Goal: Task Accomplishment & Management: Manage account settings

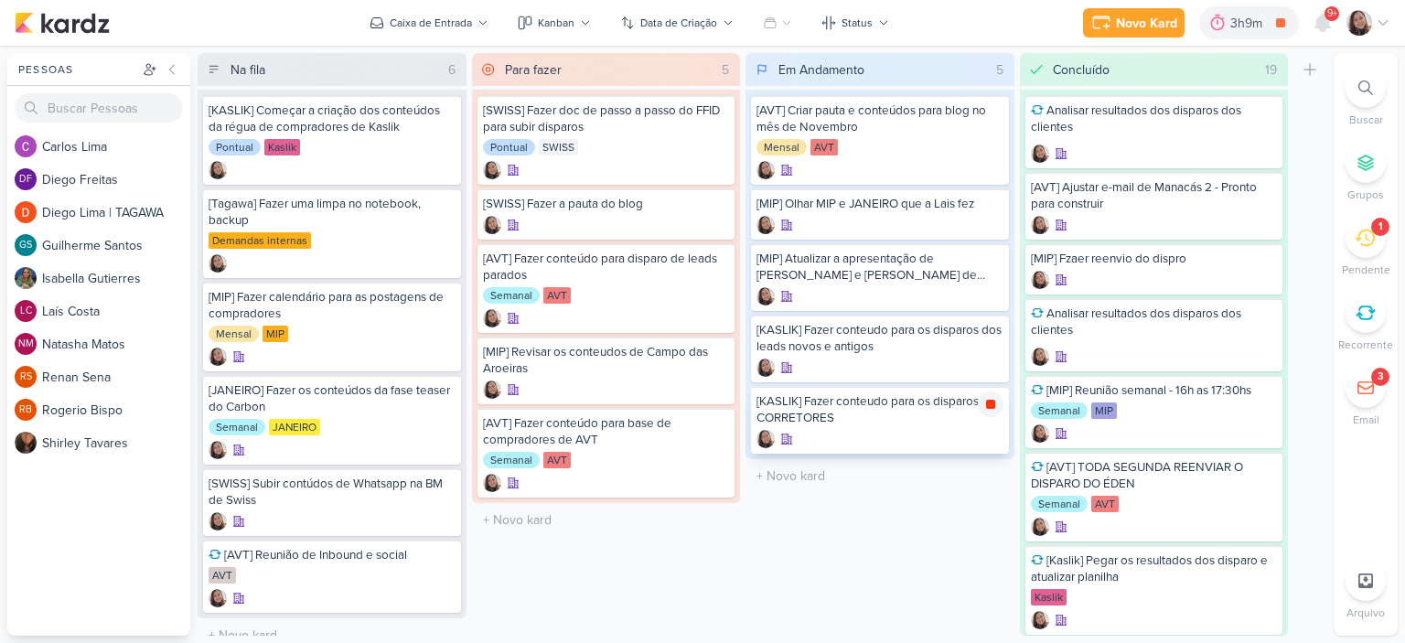
click at [989, 404] on icon at bounding box center [990, 404] width 9 height 9
click at [1389, 16] on icon at bounding box center [1383, 23] width 15 height 15
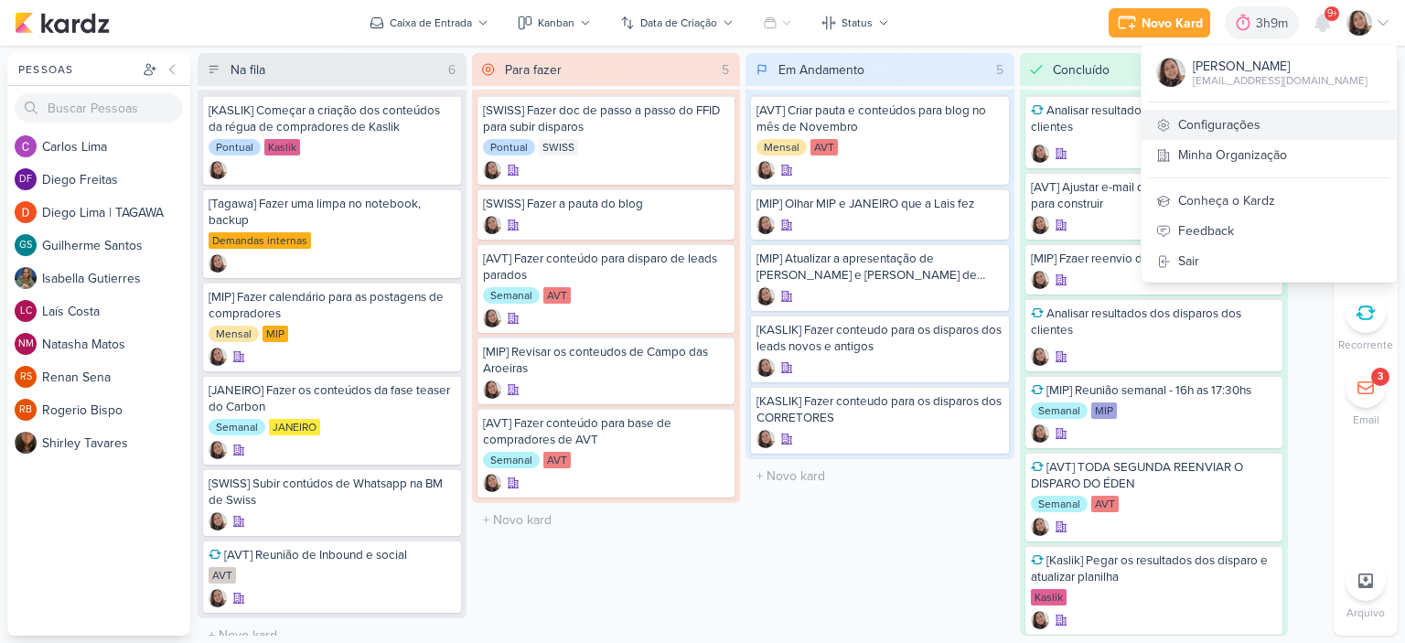
click at [1230, 117] on link "Configurações" at bounding box center [1269, 125] width 255 height 30
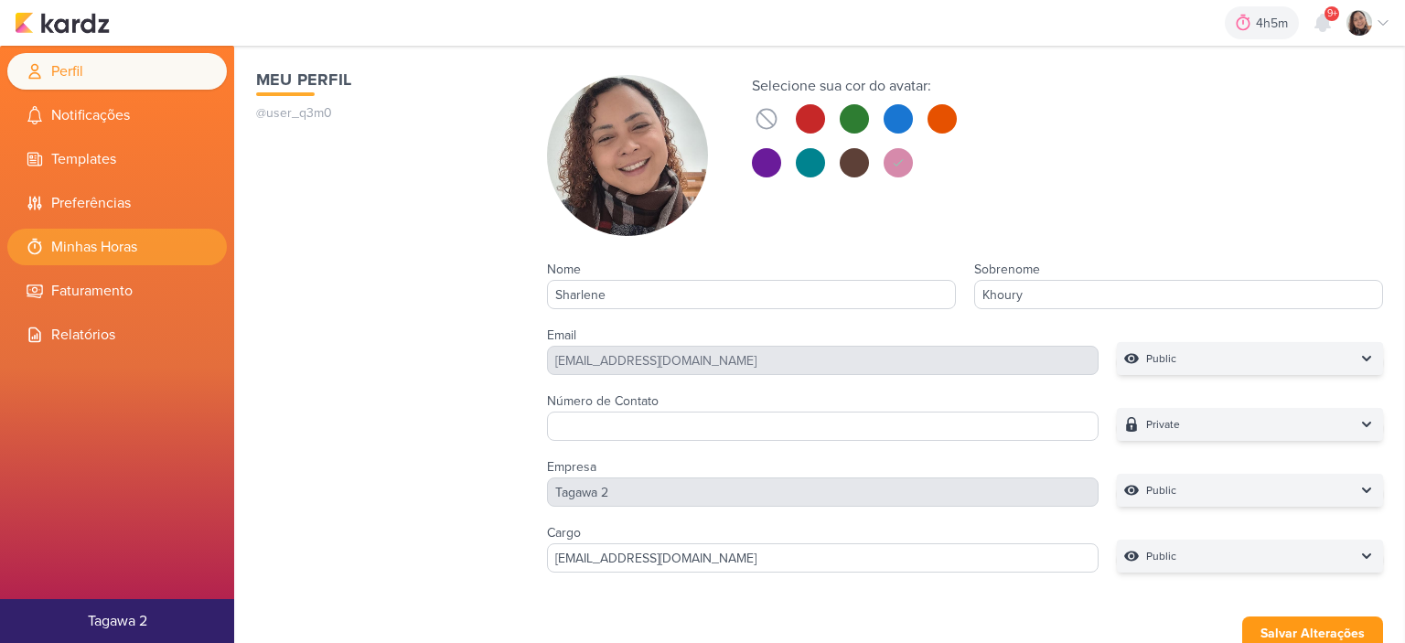
click at [113, 238] on li "Minhas Horas" at bounding box center [117, 247] width 220 height 37
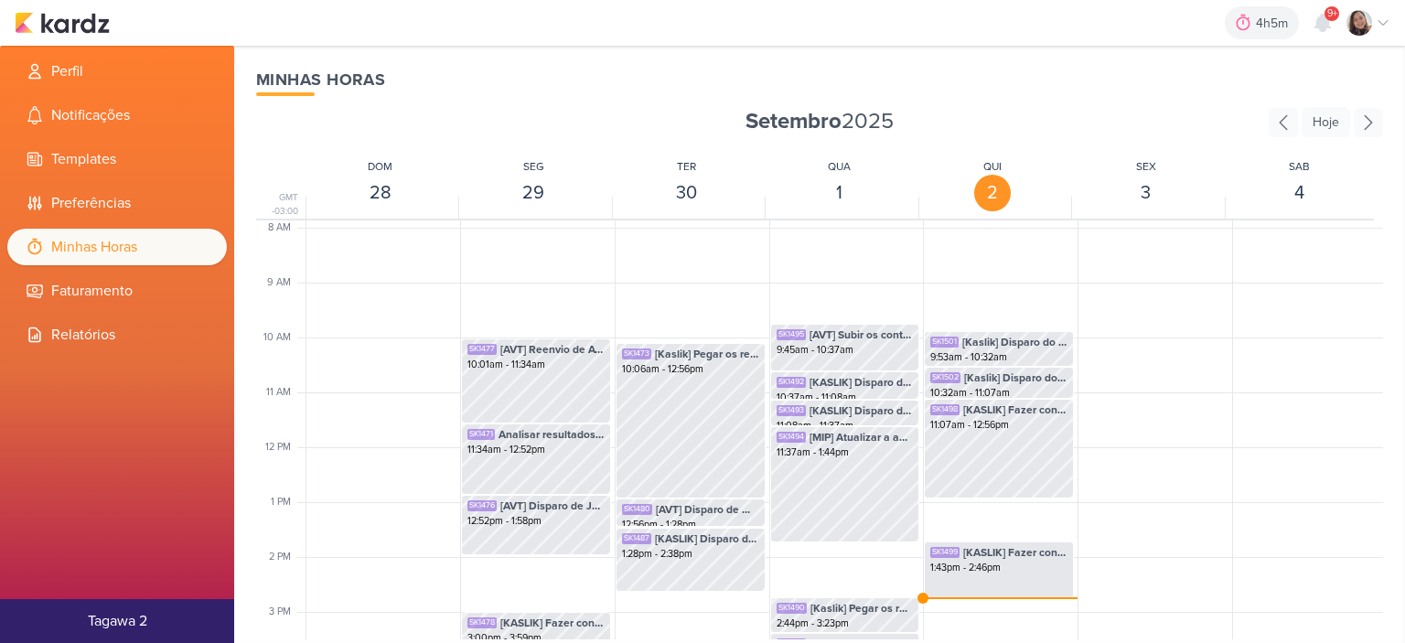
scroll to position [523, 0]
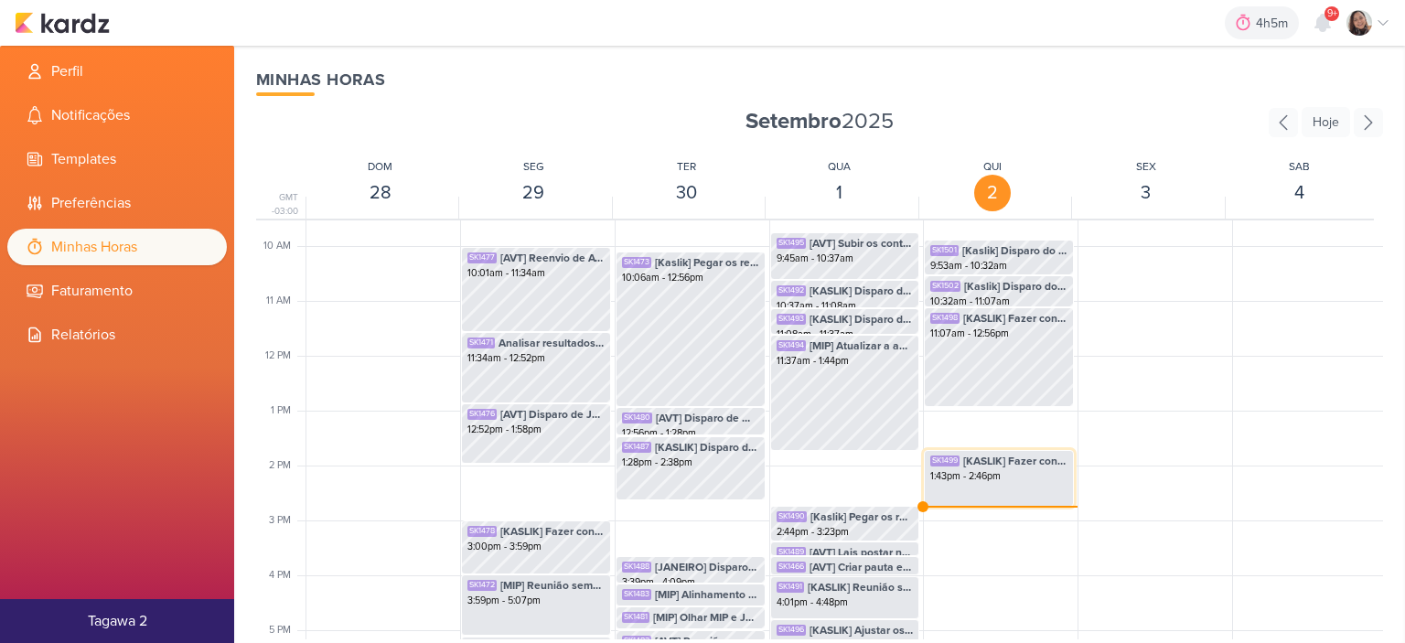
click at [1000, 479] on div "1:43pm - 2:46pm" at bounding box center [998, 476] width 137 height 15
select select "pm"
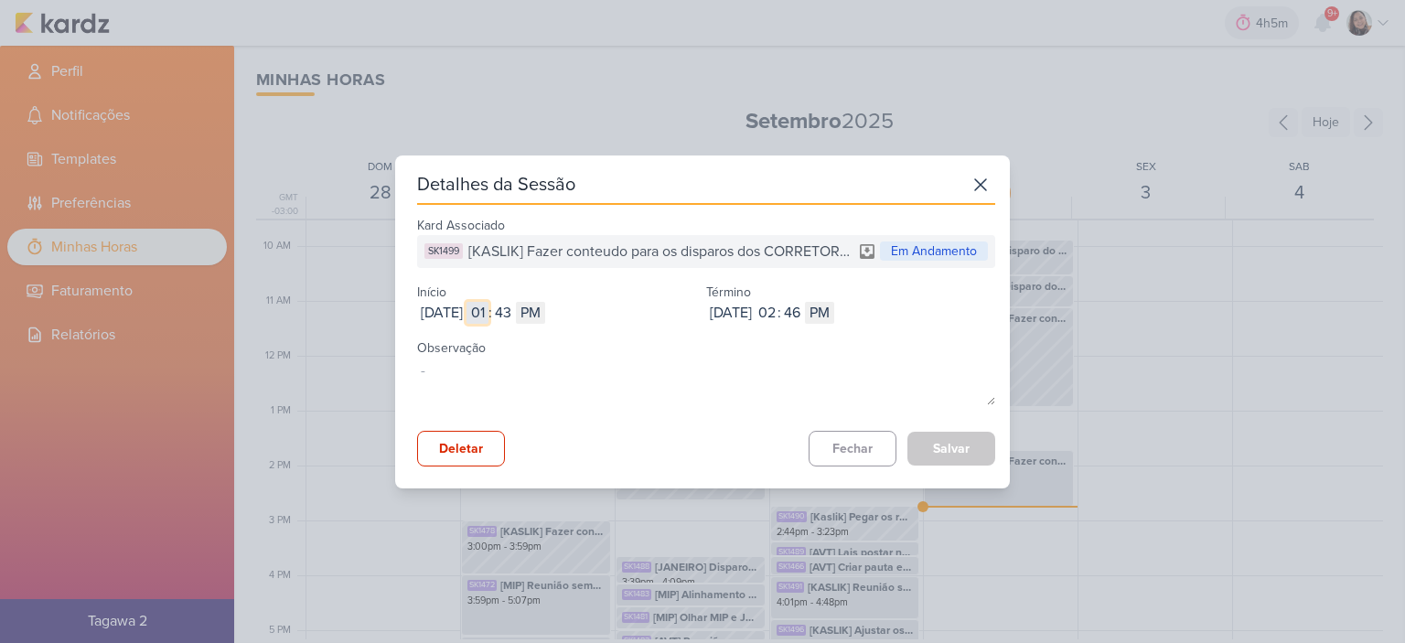
click at [488, 312] on input "01" at bounding box center [478, 313] width 22 height 22
type input "12"
click at [514, 317] on input "43" at bounding box center [503, 313] width 22 height 22
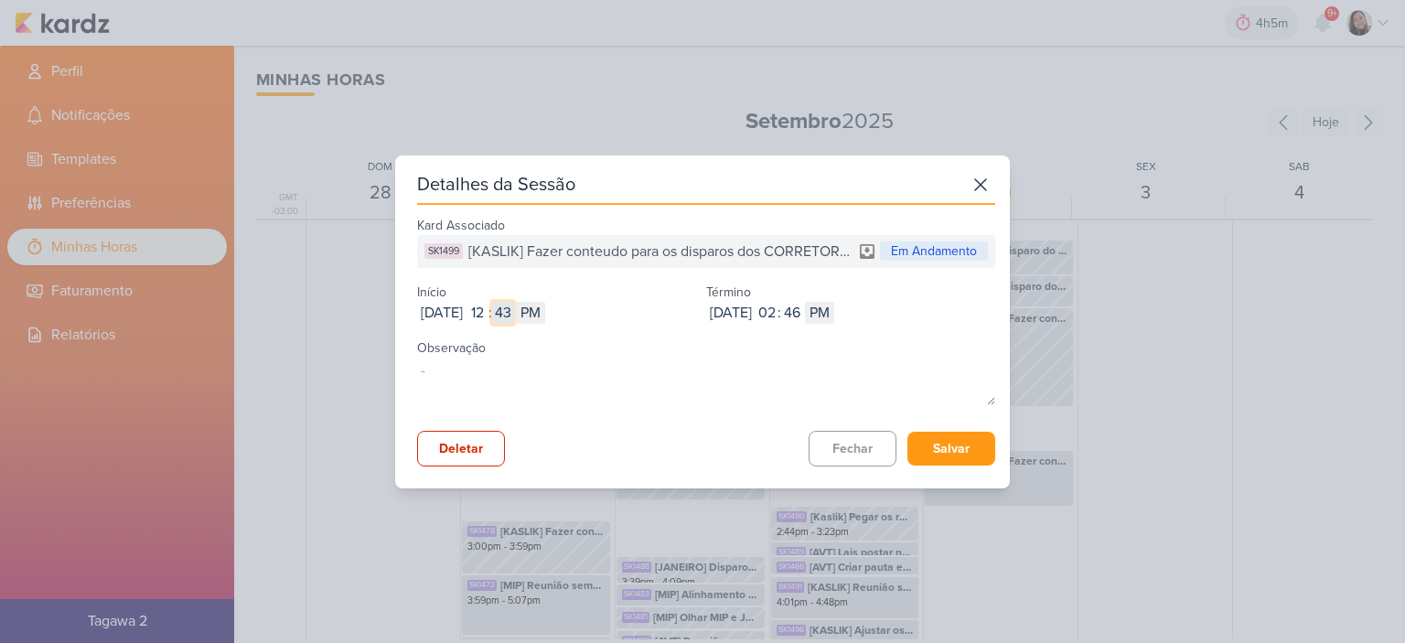
click at [514, 317] on input "43" at bounding box center [503, 313] width 22 height 22
type input "56"
click at [949, 442] on button "Salvar" at bounding box center [951, 449] width 88 height 34
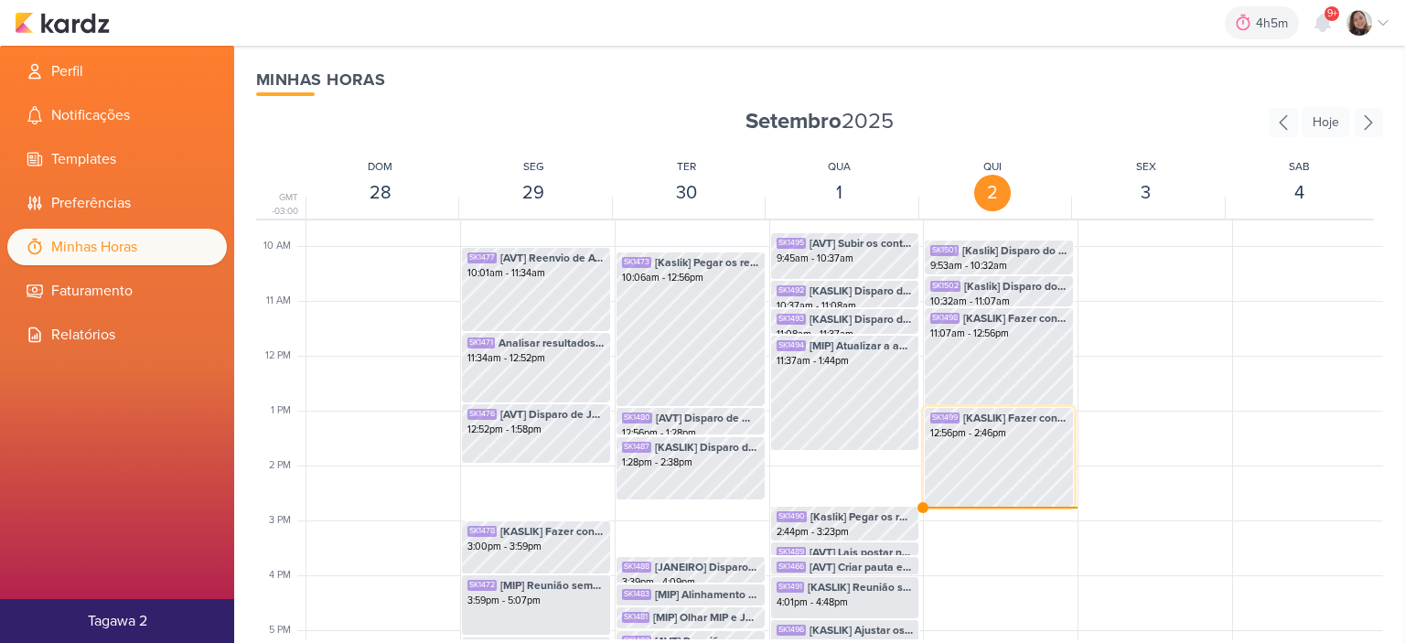
click at [963, 445] on div "SK1499 [KASLIK] Fazer conteudo para os disparos dos CORRETORES 12:56pm - 2:46pm" at bounding box center [999, 457] width 150 height 101
select select "pm"
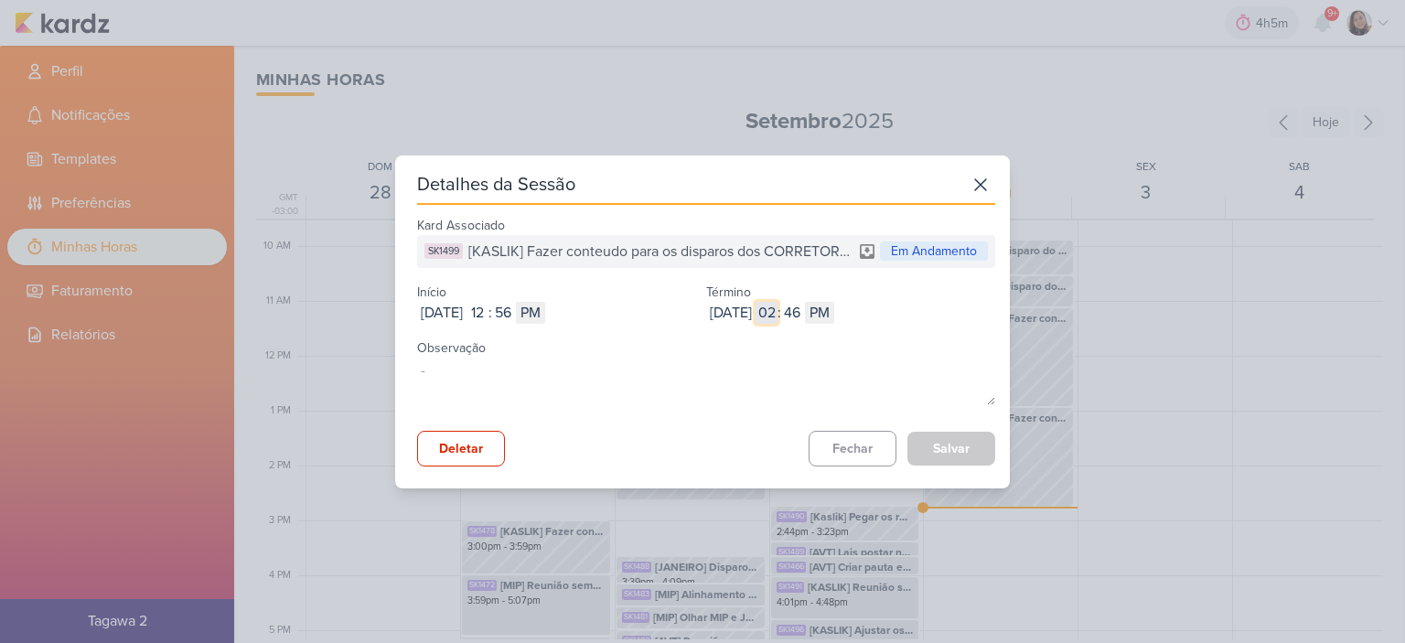
click at [778, 306] on input "02" at bounding box center [767, 313] width 22 height 22
type input "01"
click at [803, 317] on input "46" at bounding box center [792, 313] width 22 height 22
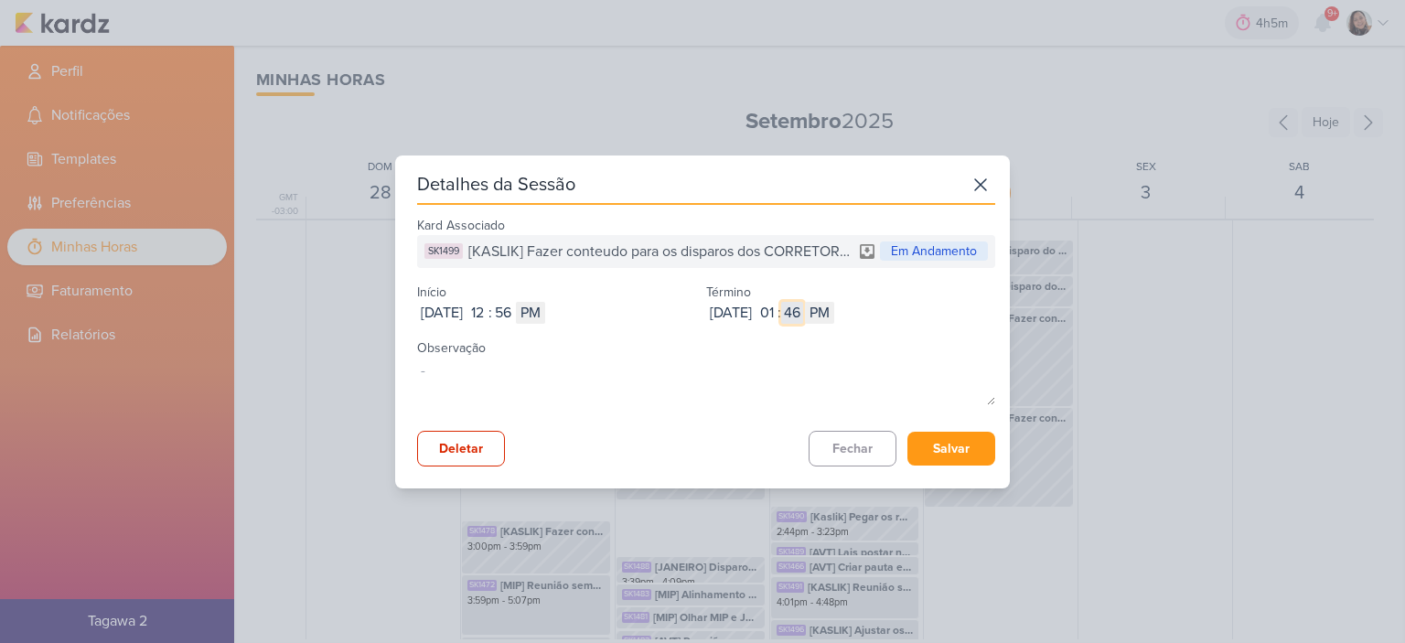
click at [803, 317] on input "46" at bounding box center [792, 313] width 22 height 22
type input "44"
click at [953, 446] on button "Salvar" at bounding box center [951, 449] width 88 height 34
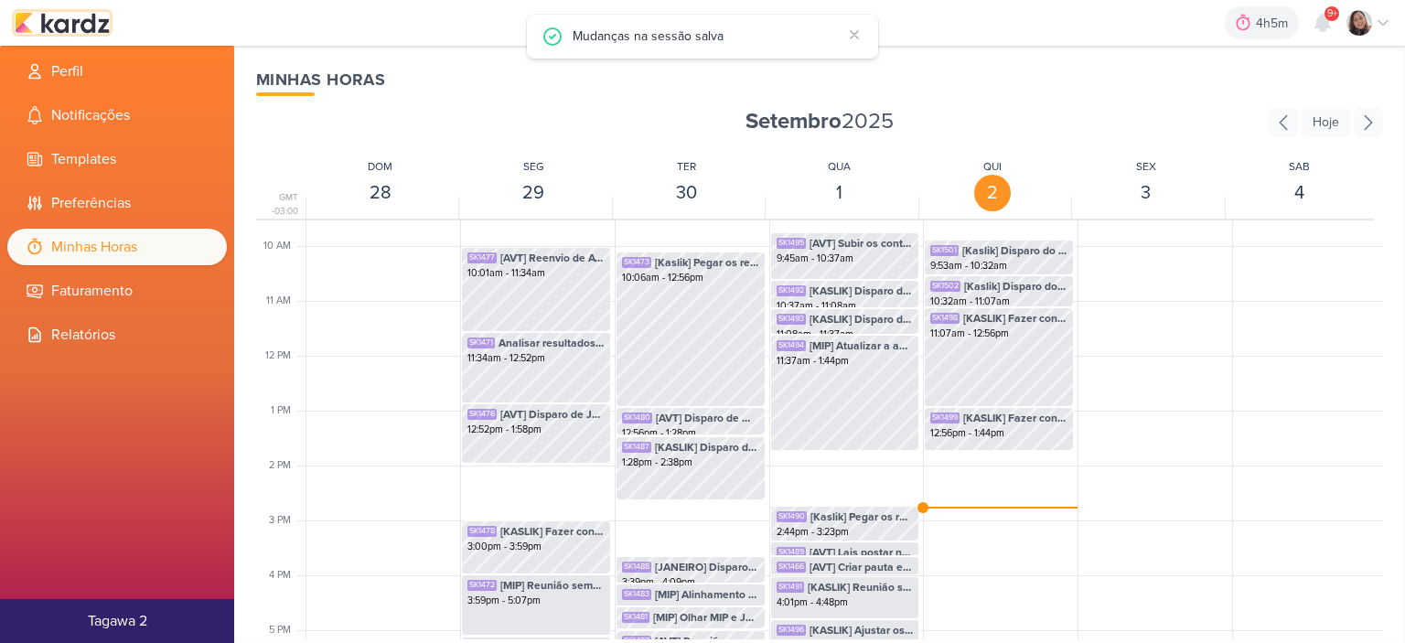
click at [81, 27] on img at bounding box center [62, 23] width 95 height 22
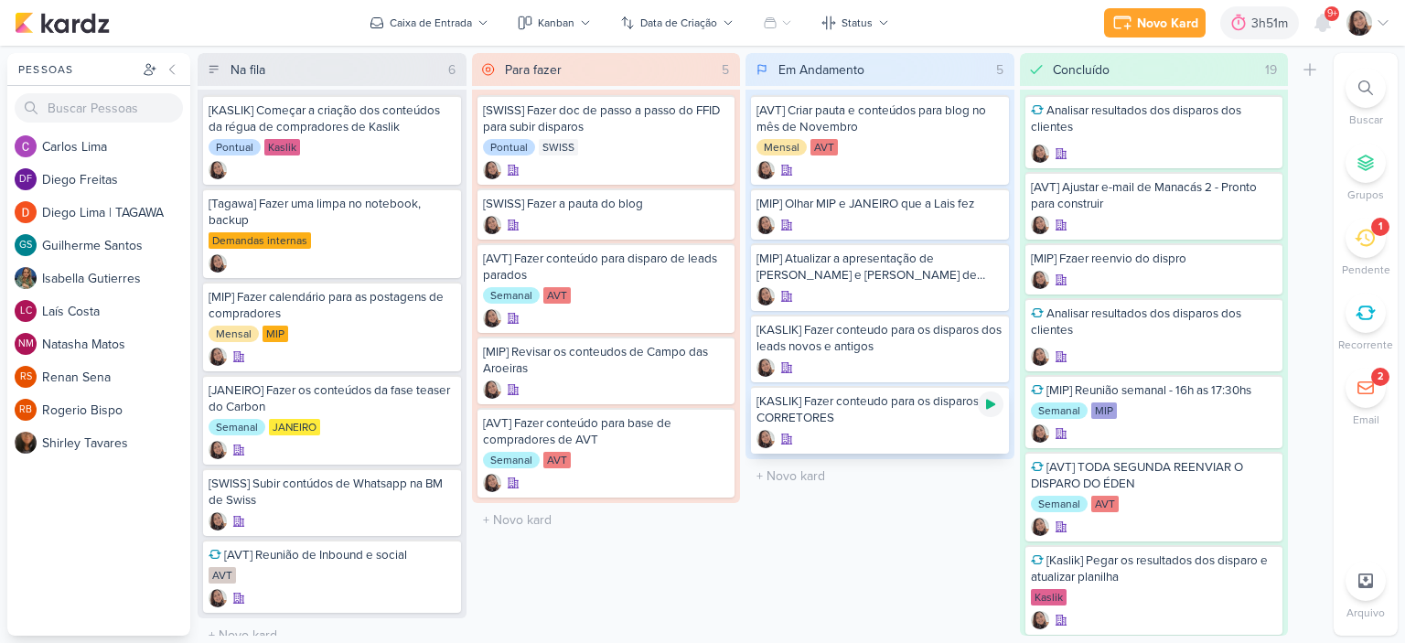
click at [990, 403] on icon at bounding box center [990, 405] width 9 height 10
click at [437, 557] on icon at bounding box center [442, 558] width 15 height 15
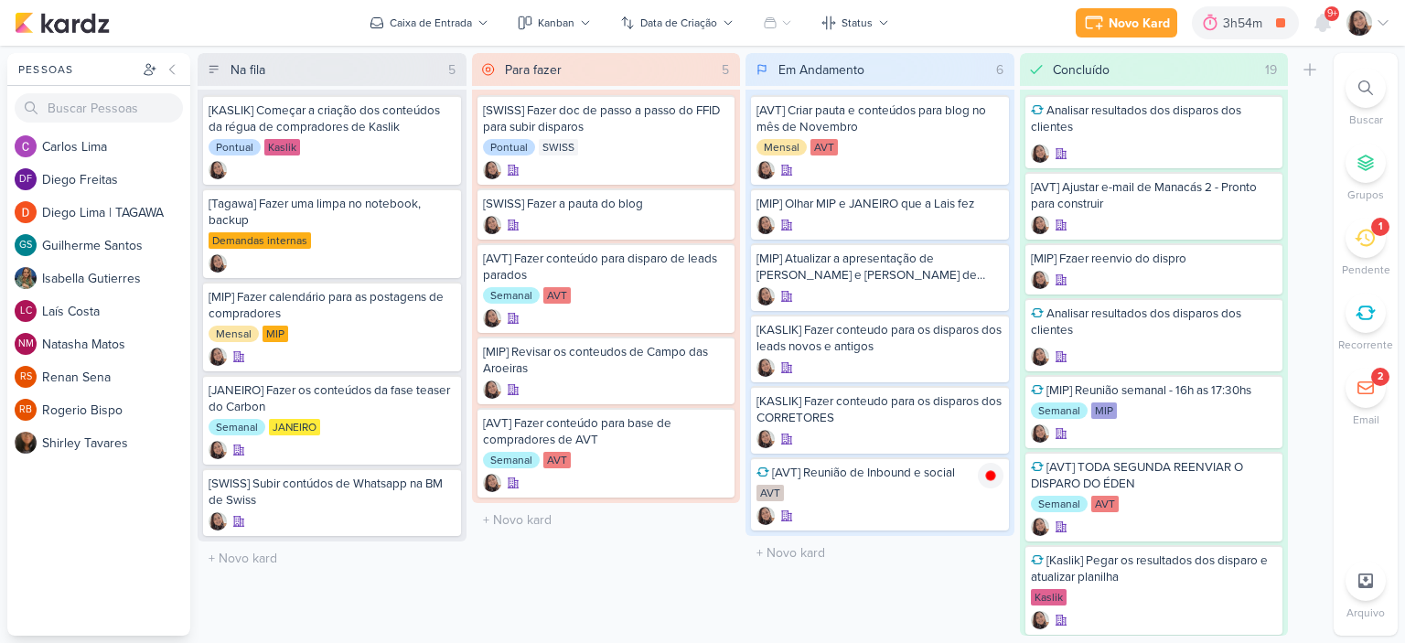
click at [1383, 27] on icon at bounding box center [1383, 23] width 15 height 15
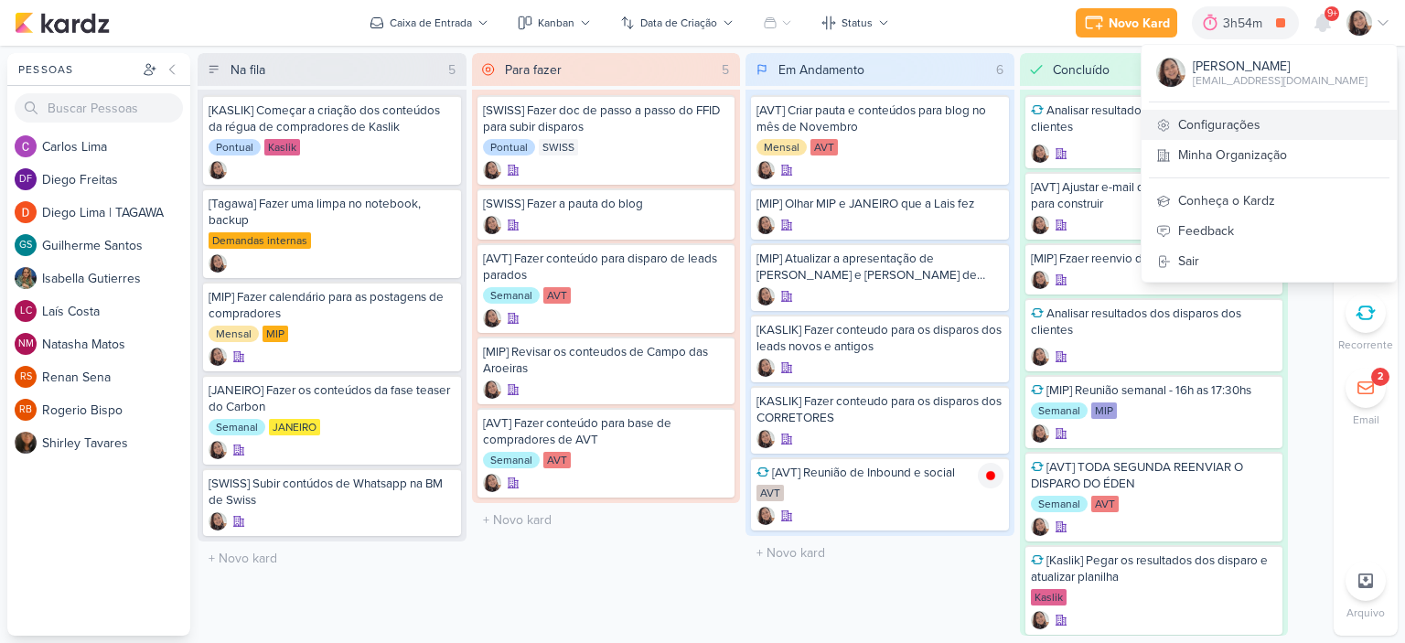
click at [1230, 124] on link "Configurações" at bounding box center [1269, 125] width 255 height 30
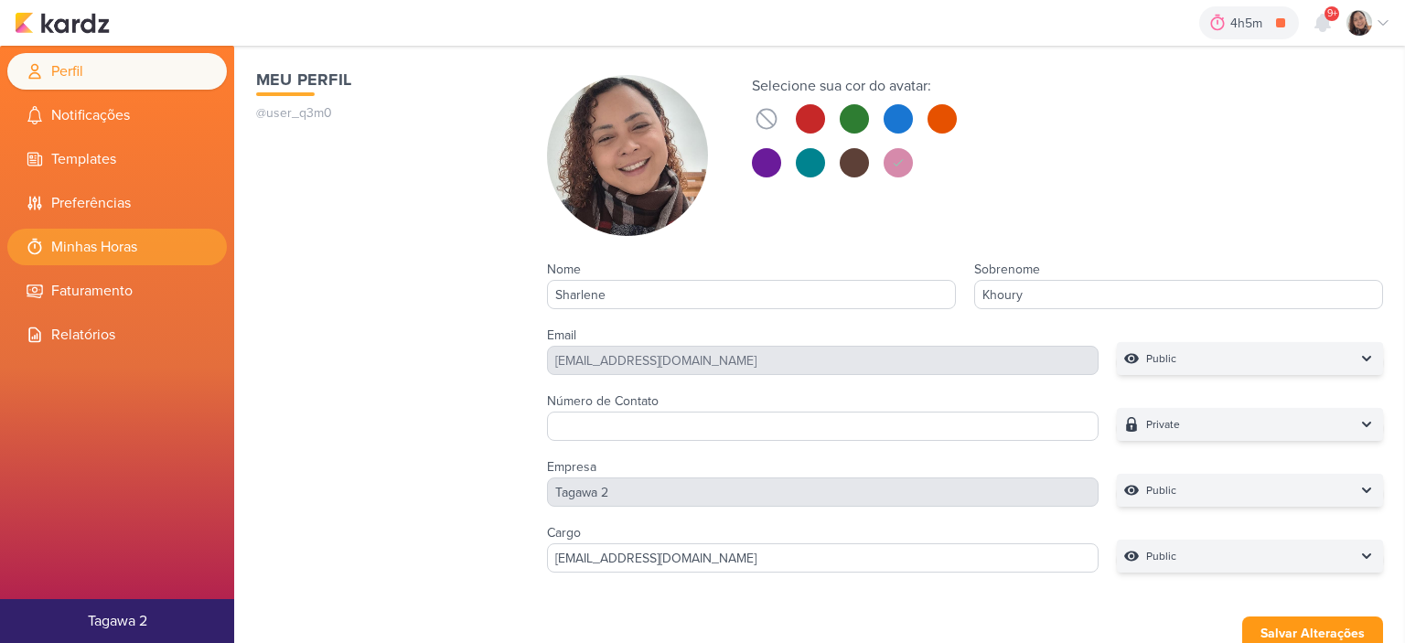
click at [93, 241] on li "Minhas Horas" at bounding box center [117, 247] width 220 height 37
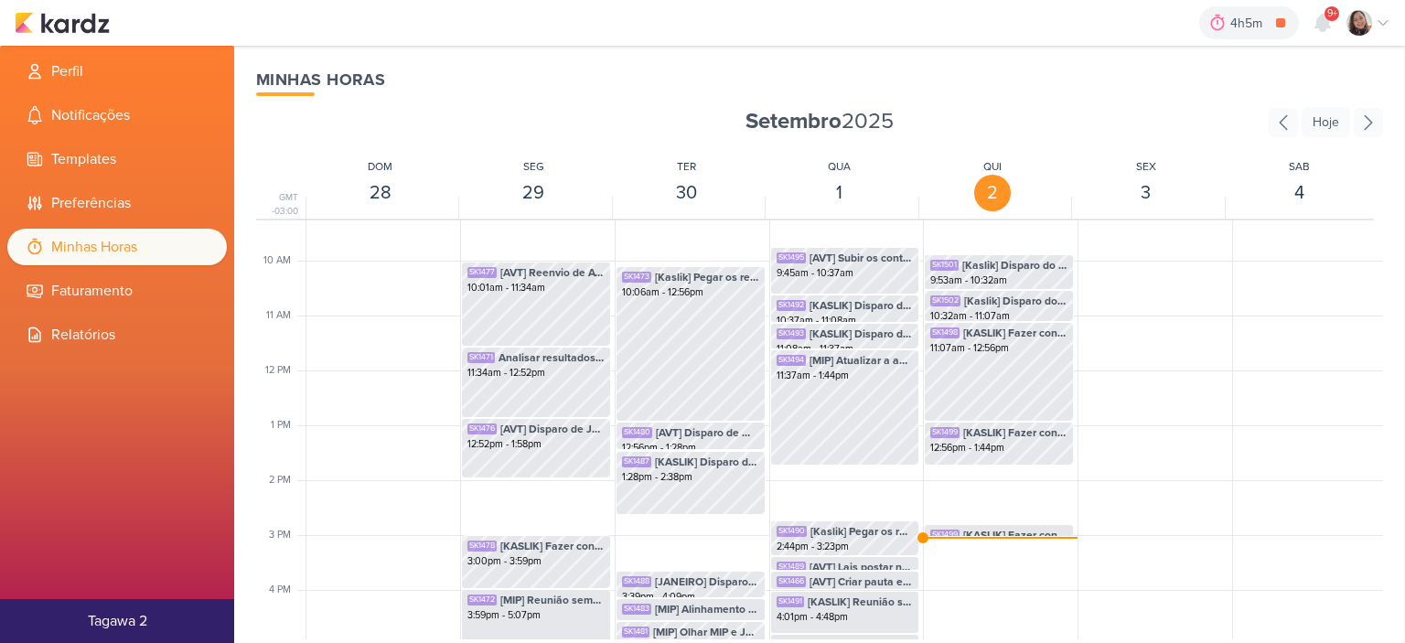
scroll to position [706, 0]
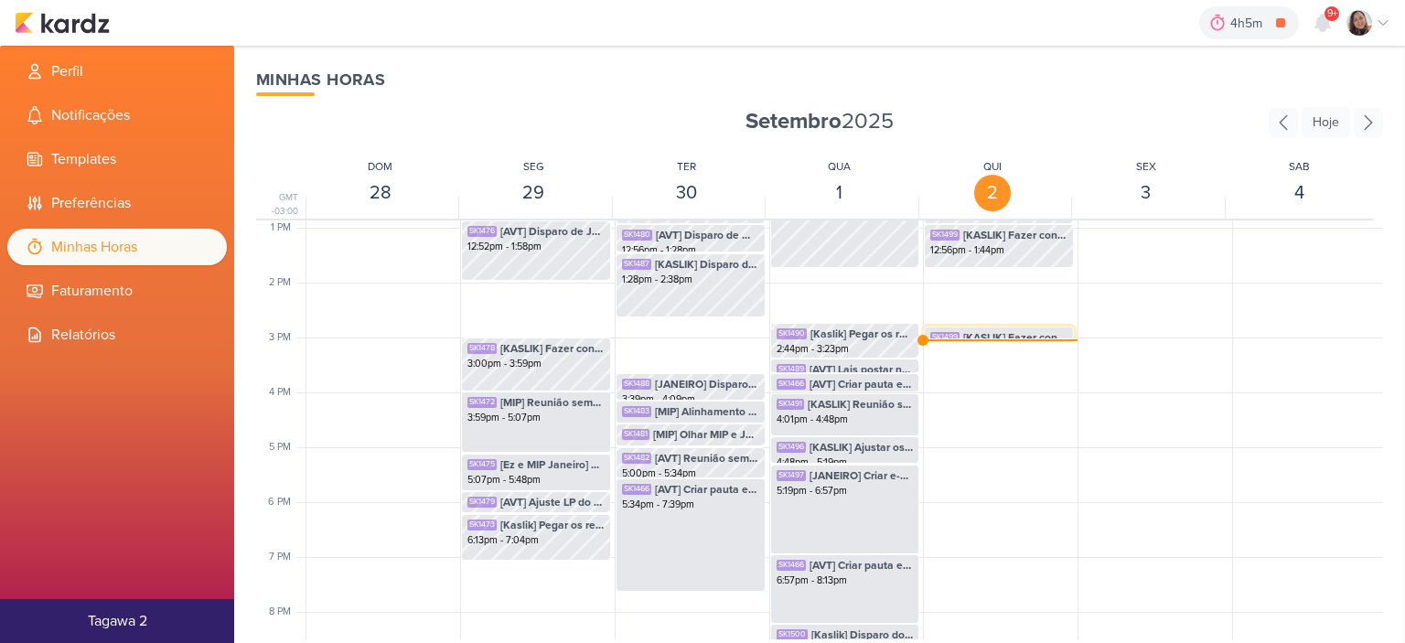
click at [982, 335] on span "[KASLIK] Fazer conteudo para os disparos dos CORRETORES" at bounding box center [1015, 337] width 104 height 16
select select "pm"
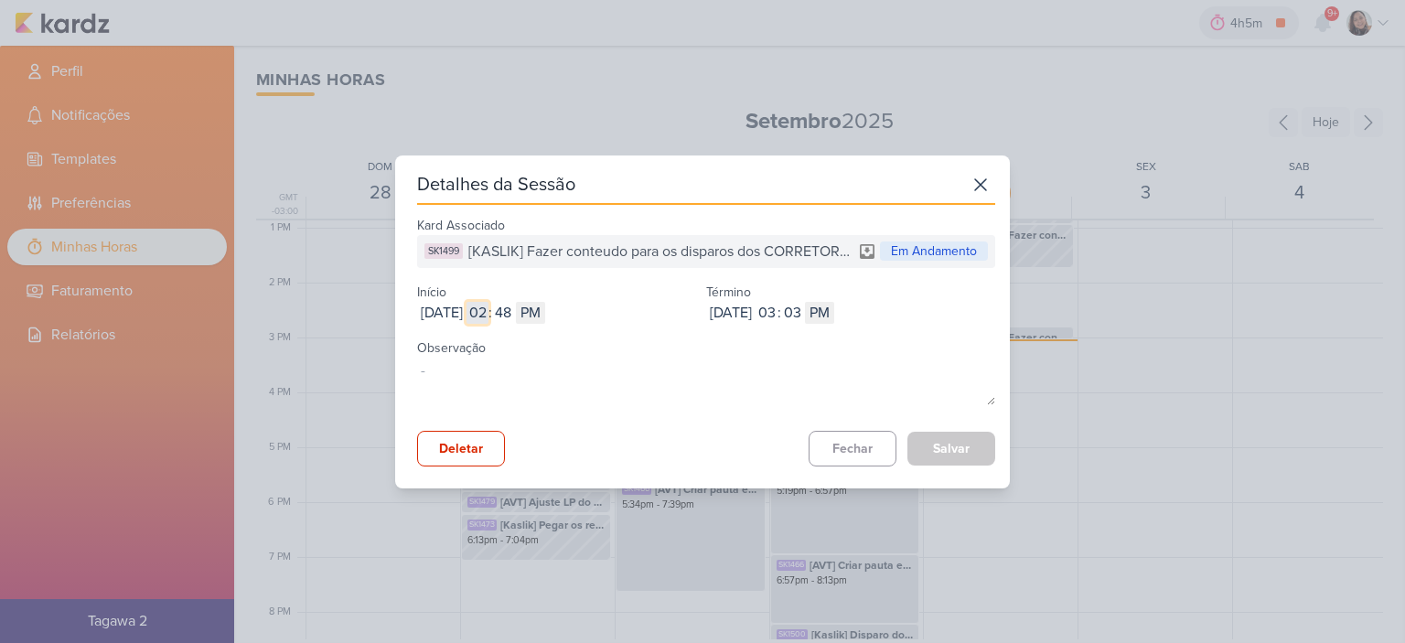
click at [488, 314] on input "02" at bounding box center [478, 313] width 22 height 22
click at [514, 320] on input "48" at bounding box center [503, 313] width 22 height 22
type input "44"
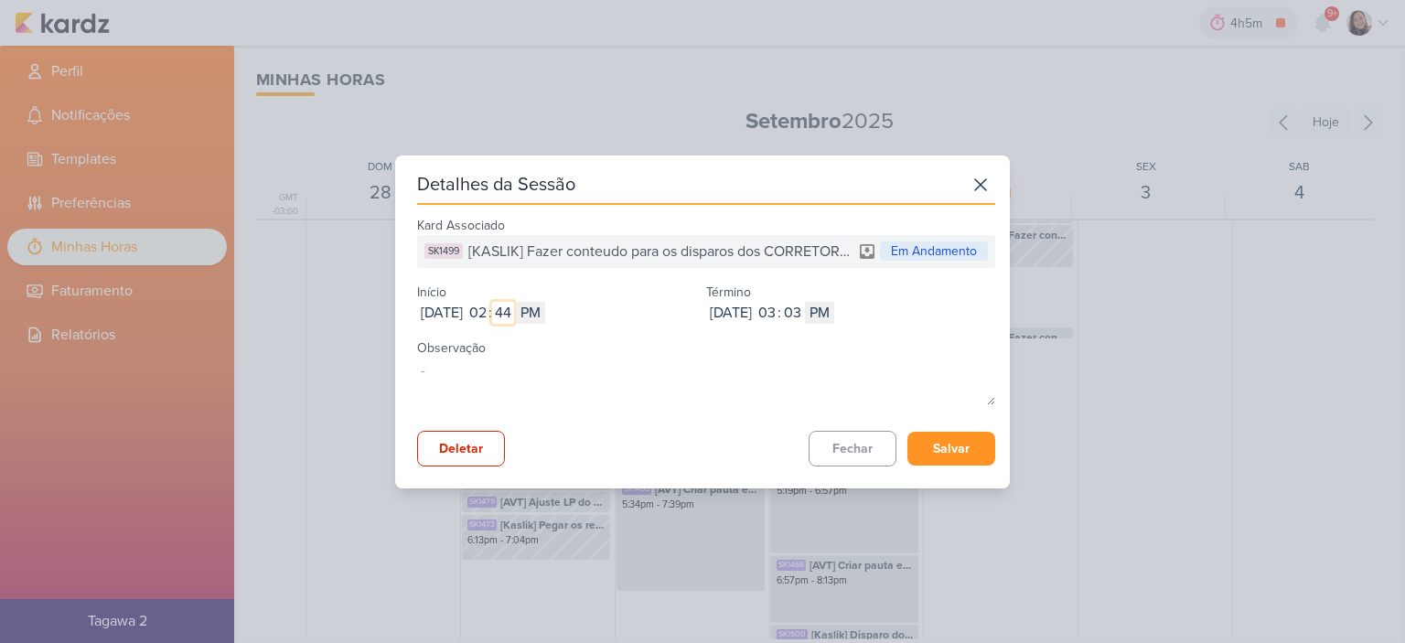
type input "44"
click at [955, 445] on button "Salvar" at bounding box center [951, 449] width 88 height 34
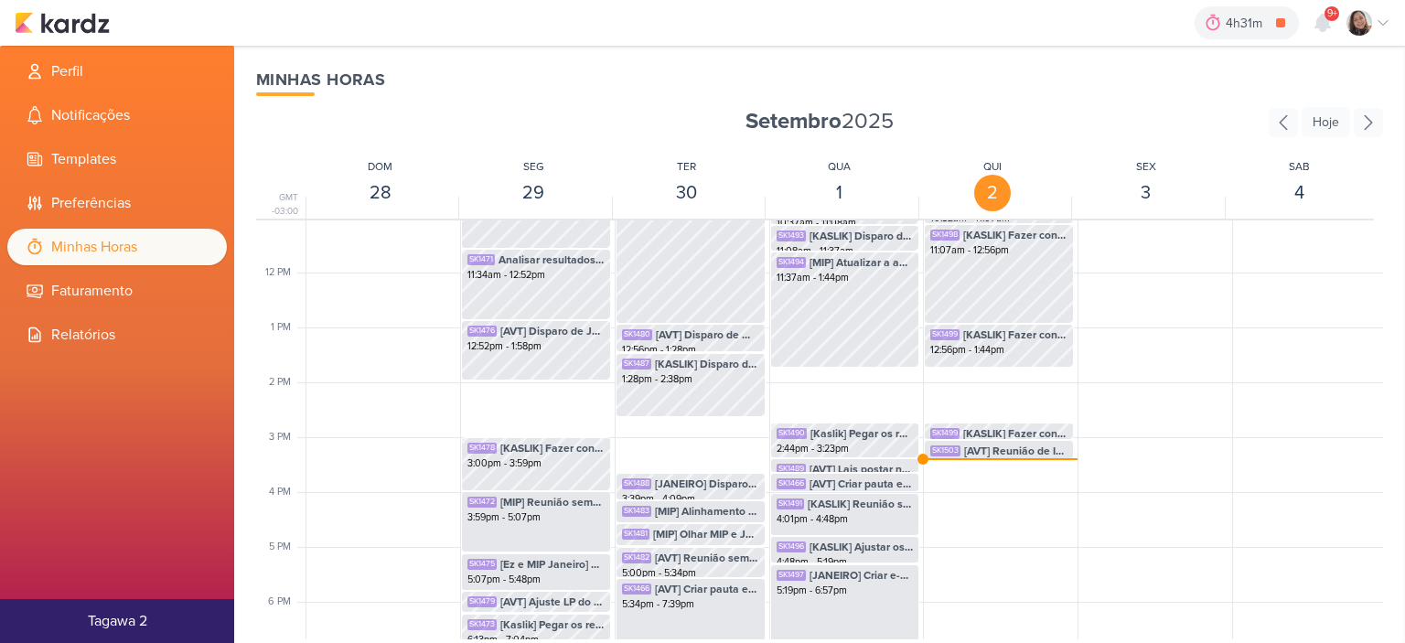
scroll to position [615, 0]
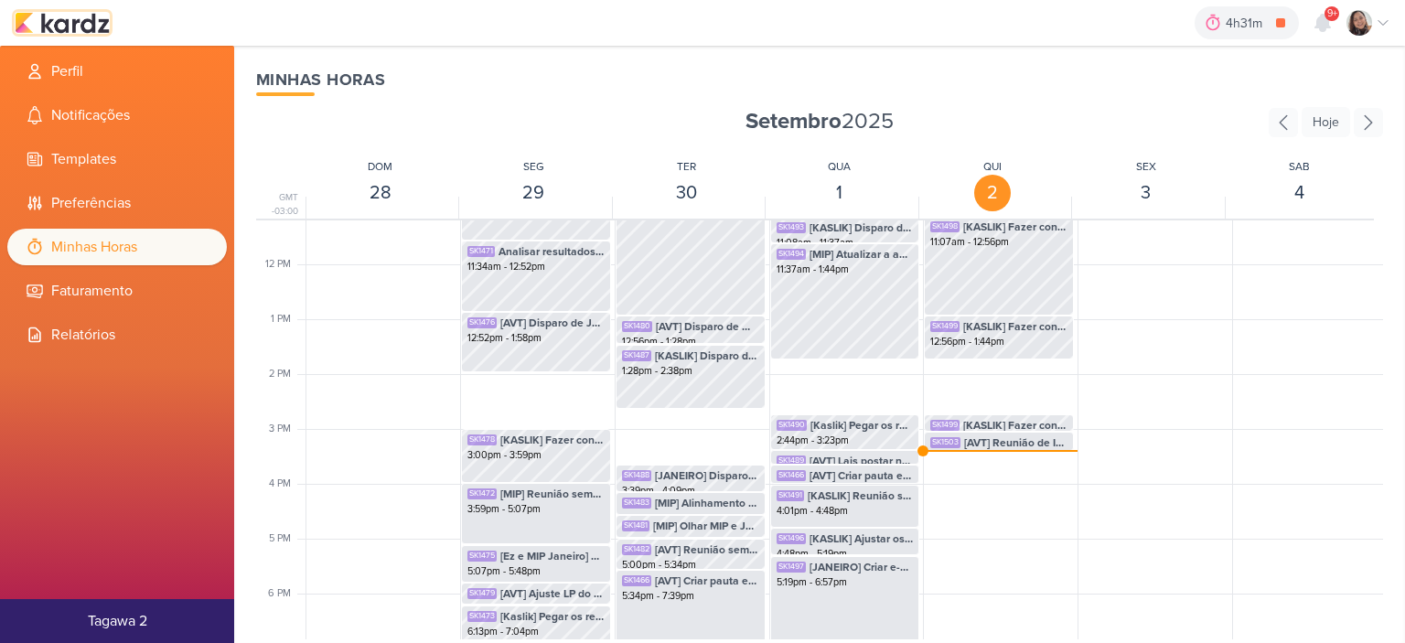
click at [91, 27] on img at bounding box center [62, 23] width 95 height 22
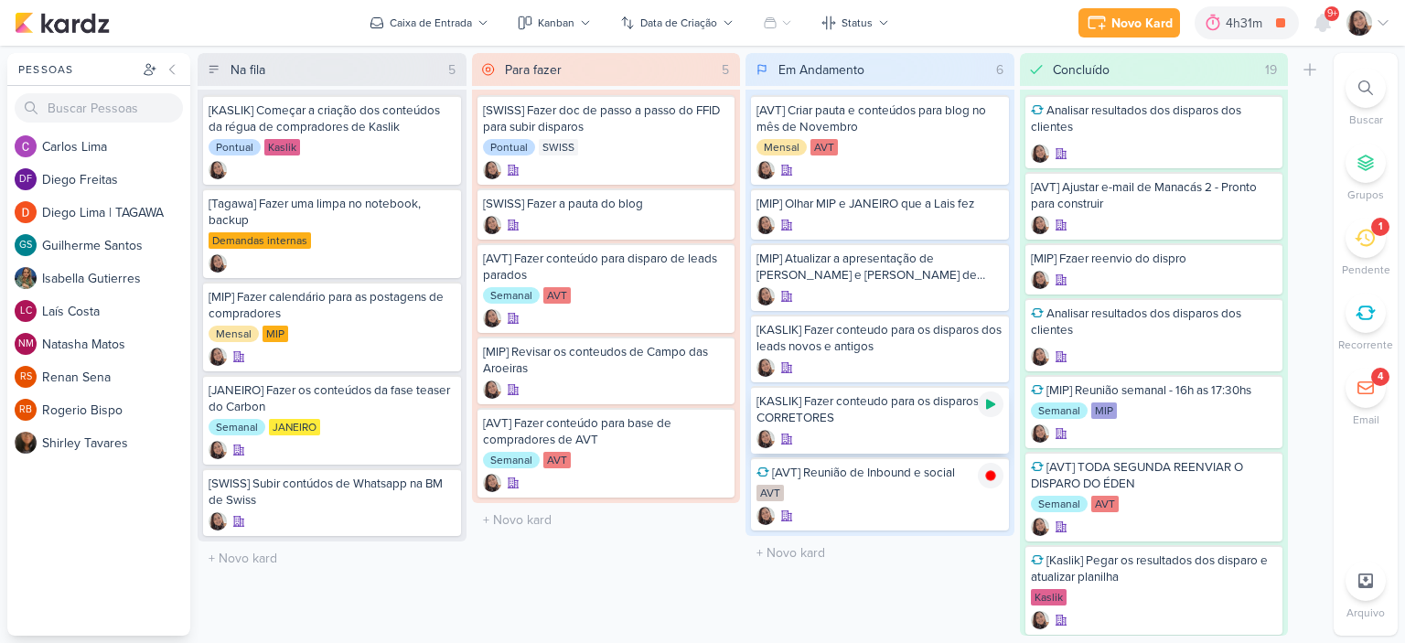
click at [988, 402] on icon at bounding box center [990, 405] width 9 height 10
